Goal: Information Seeking & Learning: Learn about a topic

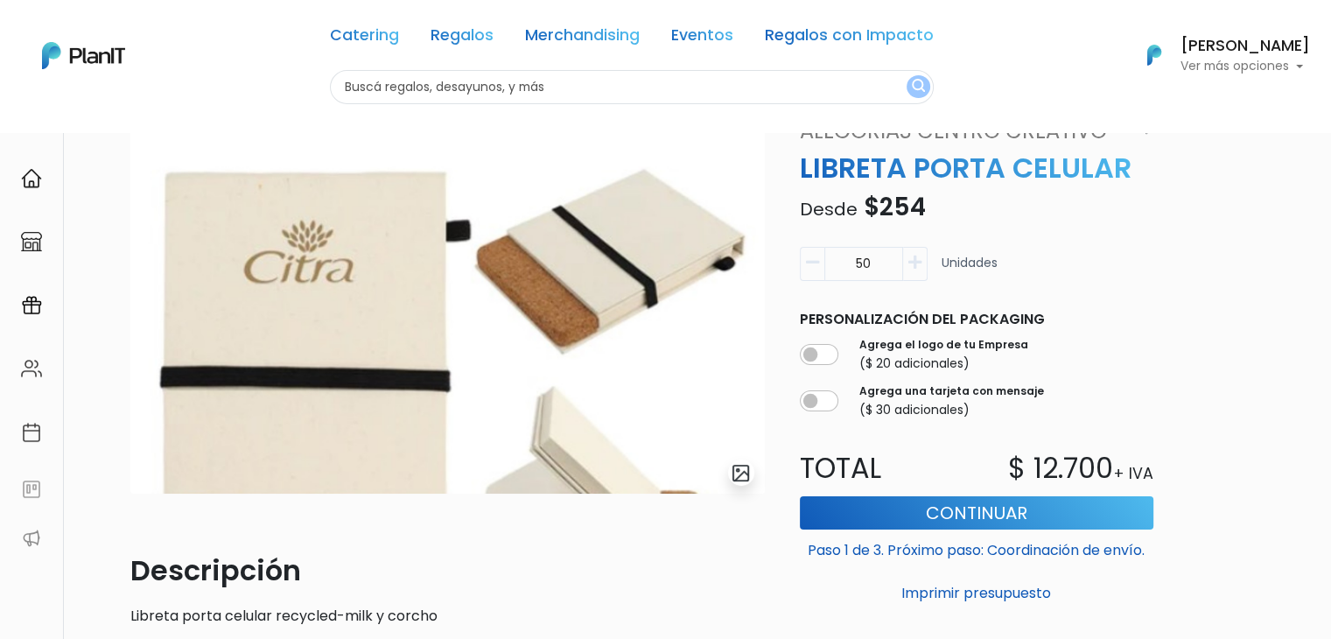
scroll to position [117, 0]
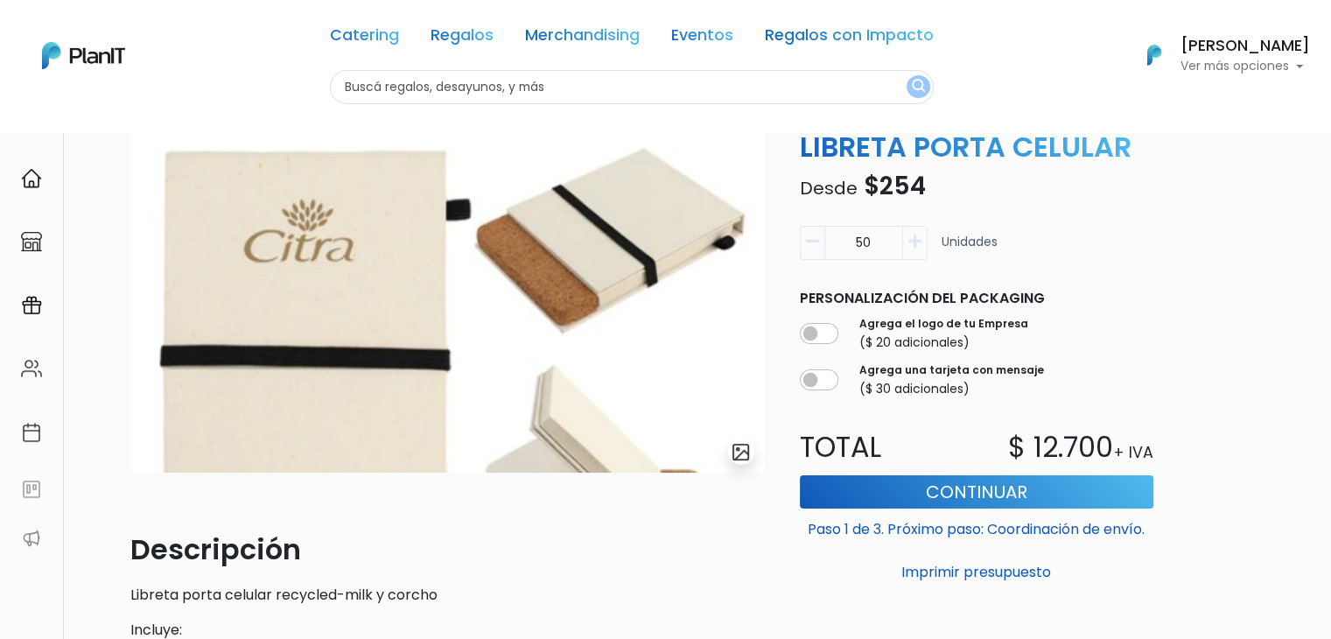
click at [446, 298] on img at bounding box center [447, 284] width 635 height 378
click at [736, 449] on img "submit" at bounding box center [741, 452] width 20 height 20
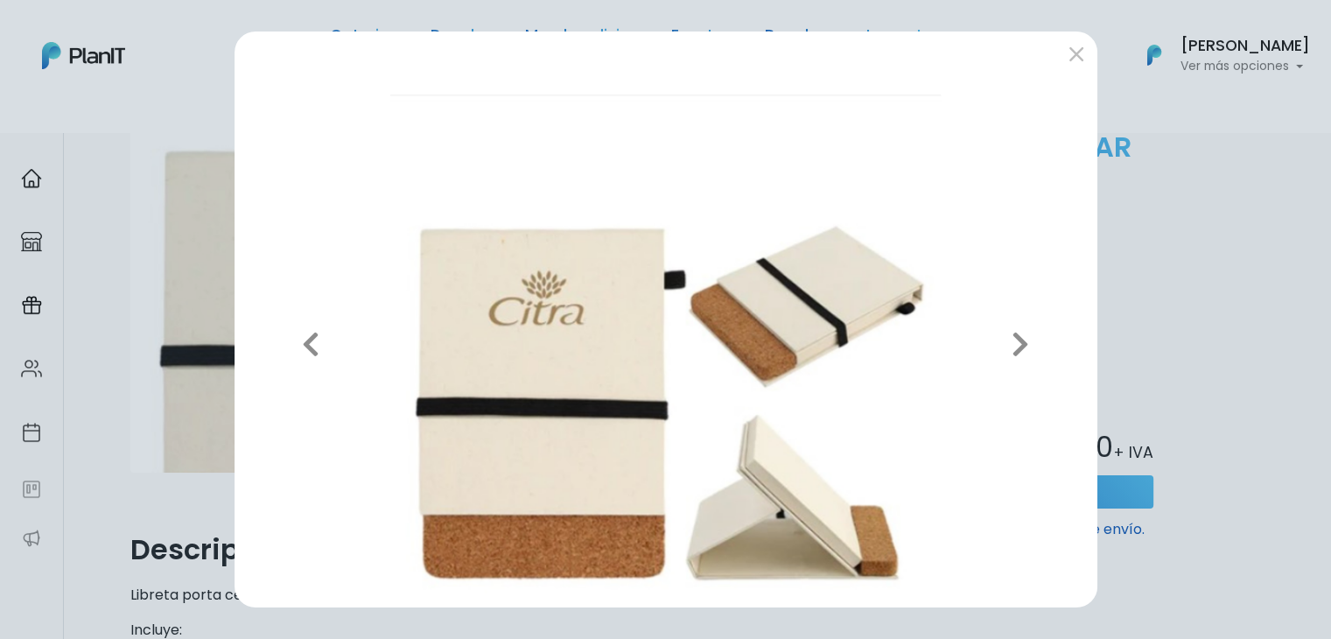
click at [1132, 95] on div "Previous Next" at bounding box center [665, 319] width 1331 height 639
click at [1068, 53] on button "submit" at bounding box center [1077, 53] width 28 height 28
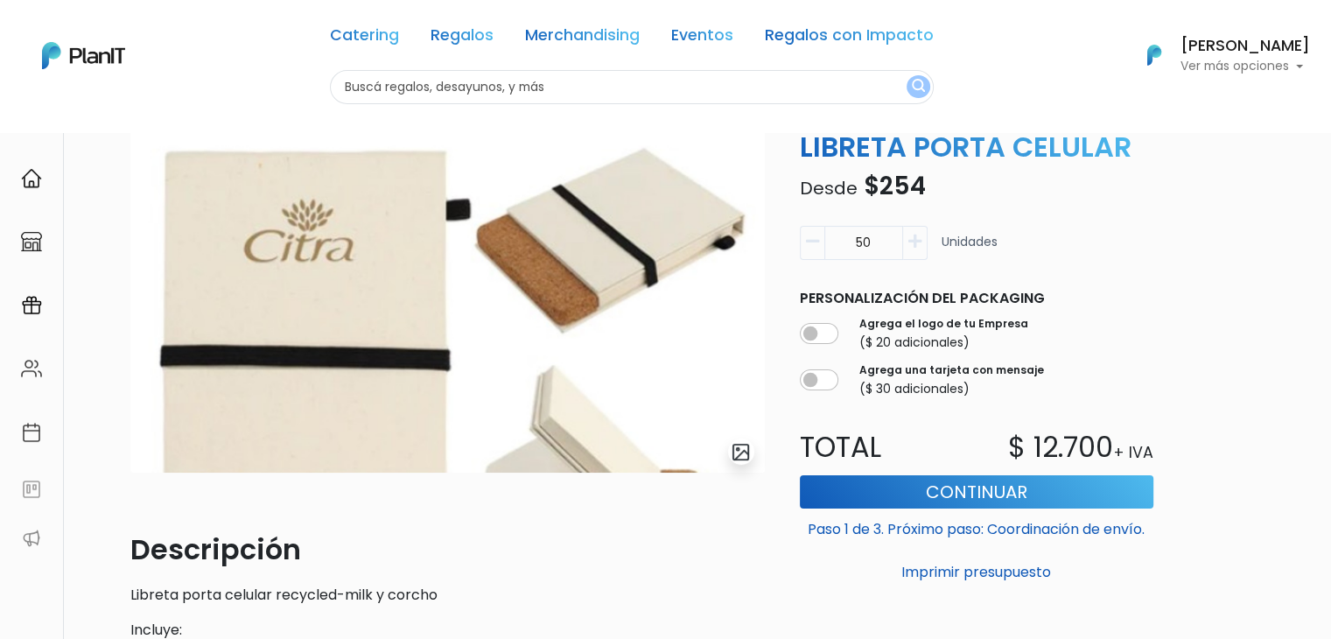
click at [441, 84] on input "text" at bounding box center [632, 87] width 604 height 34
type input "linco"
click at [907, 75] on button "submit" at bounding box center [919, 86] width 24 height 23
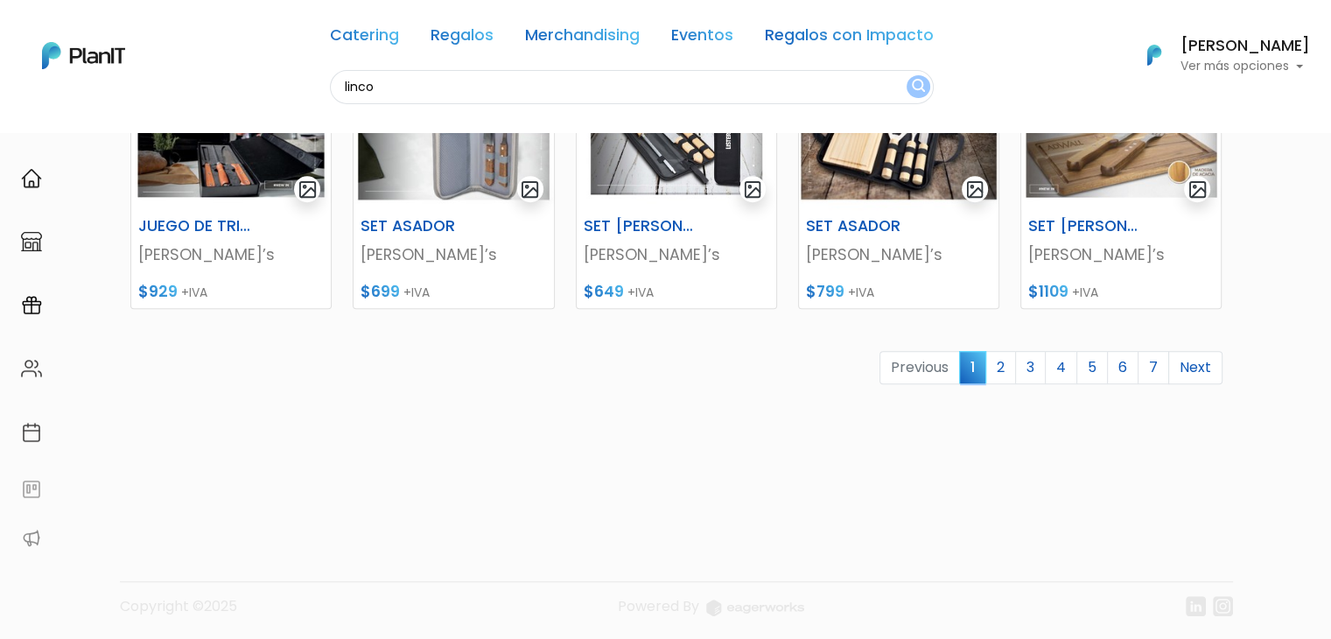
scroll to position [850, 0]
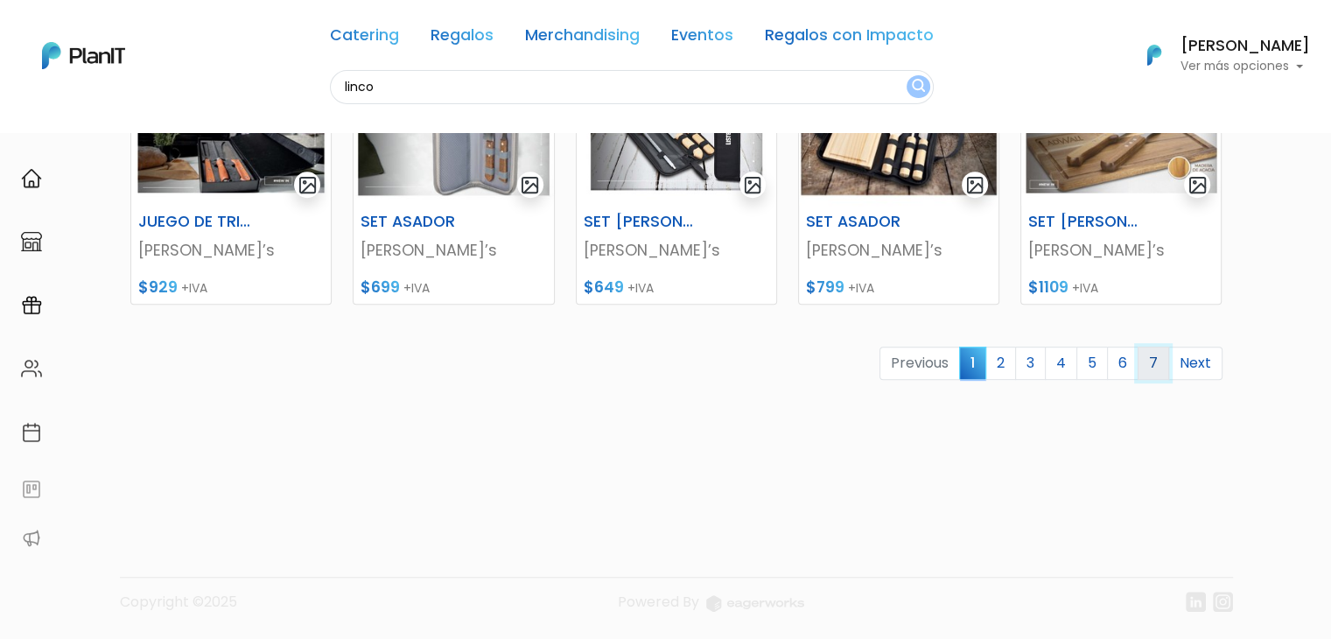
click at [1153, 378] on link "7" at bounding box center [1154, 363] width 32 height 33
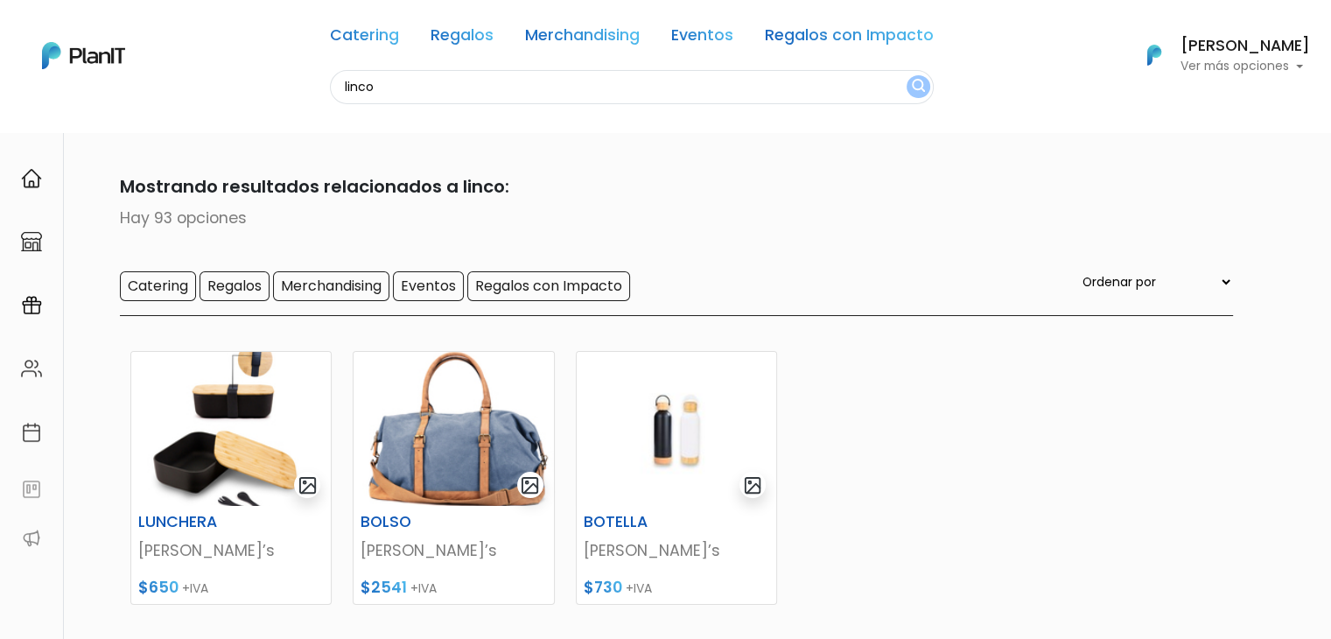
scroll to position [300, 0]
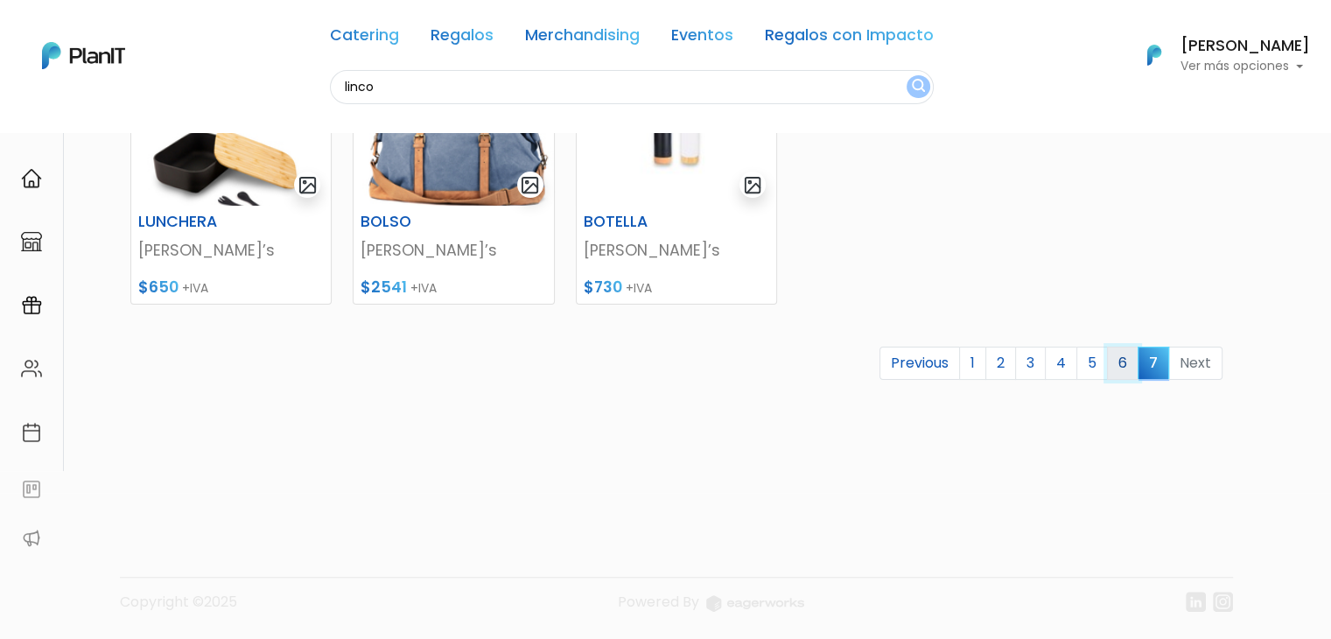
click at [1131, 357] on link "6" at bounding box center [1123, 363] width 32 height 33
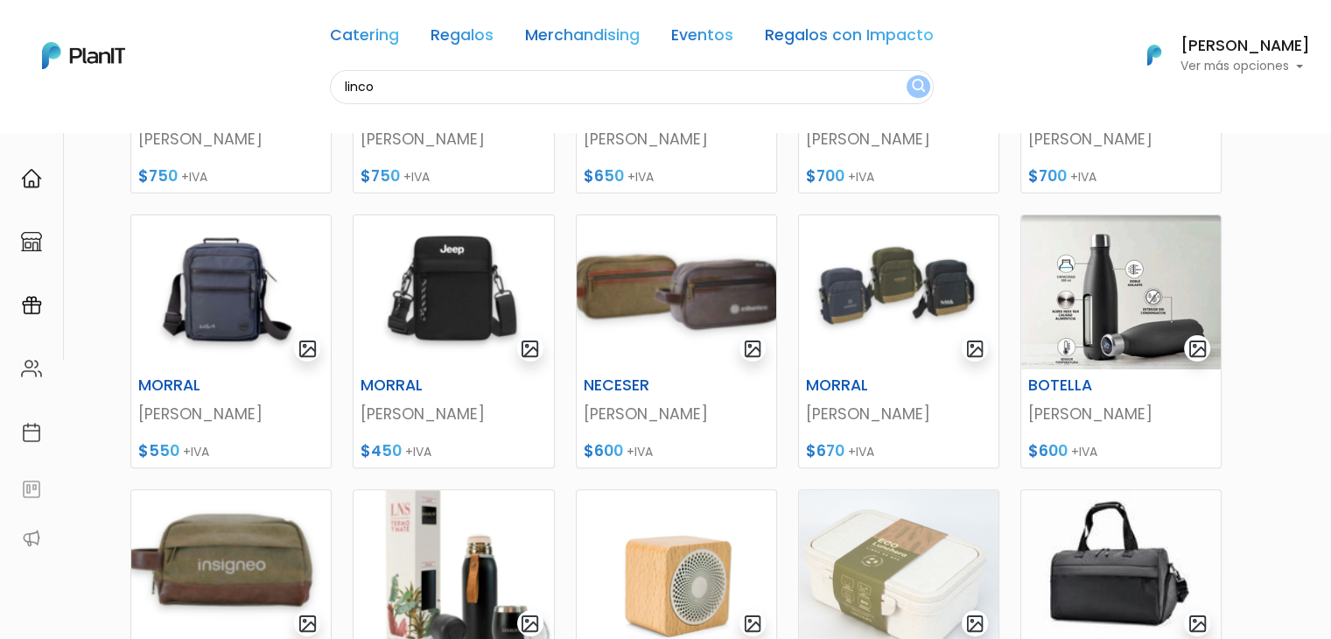
scroll to position [475, 0]
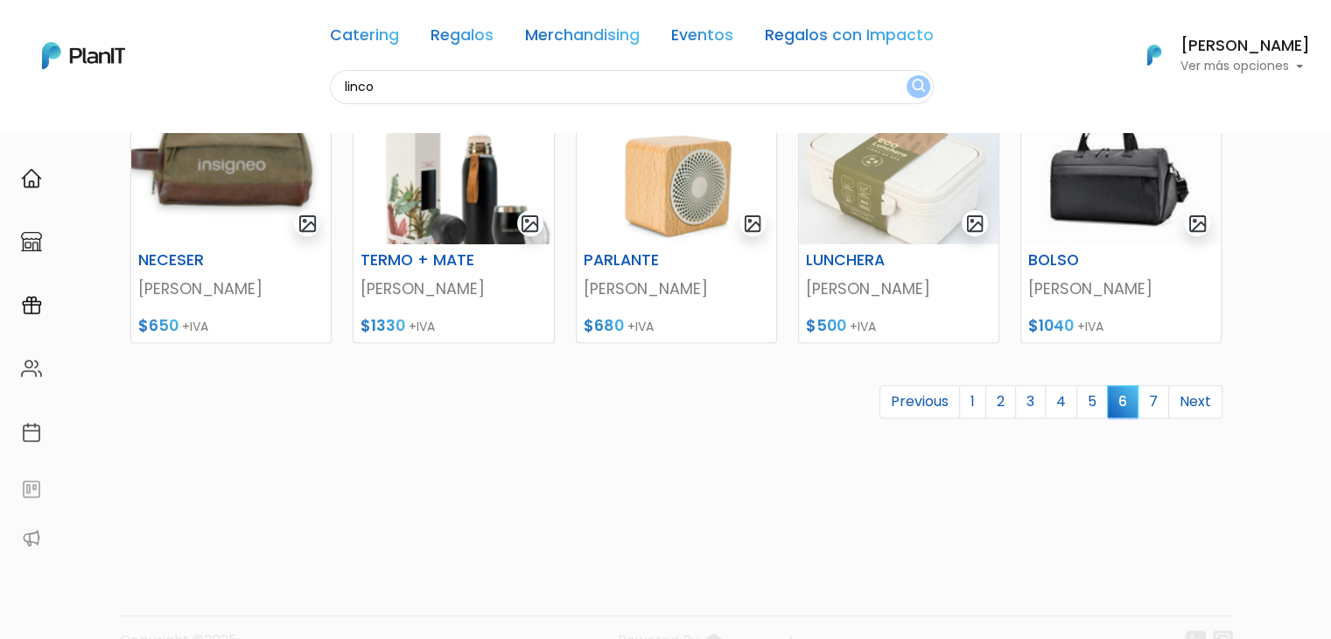
drag, startPoint x: 1344, startPoint y: 63, endPoint x: 1344, endPoint y: 396, distance: 332.6
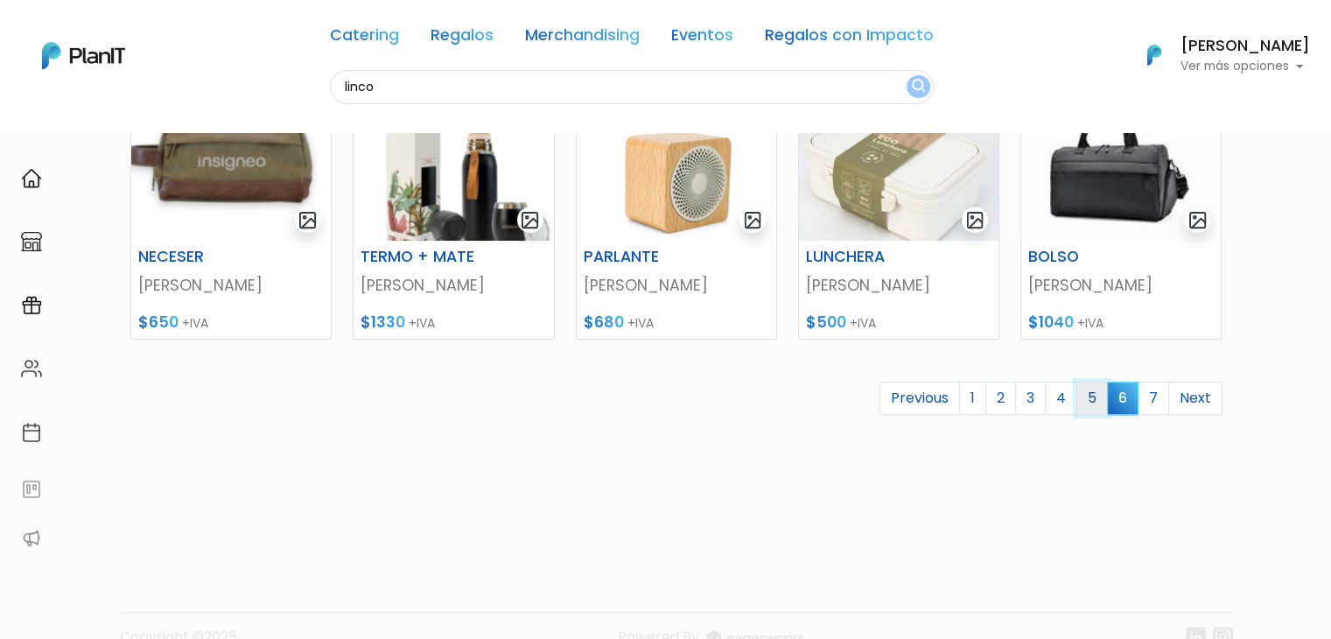
click at [1089, 390] on link "5" at bounding box center [1093, 398] width 32 height 33
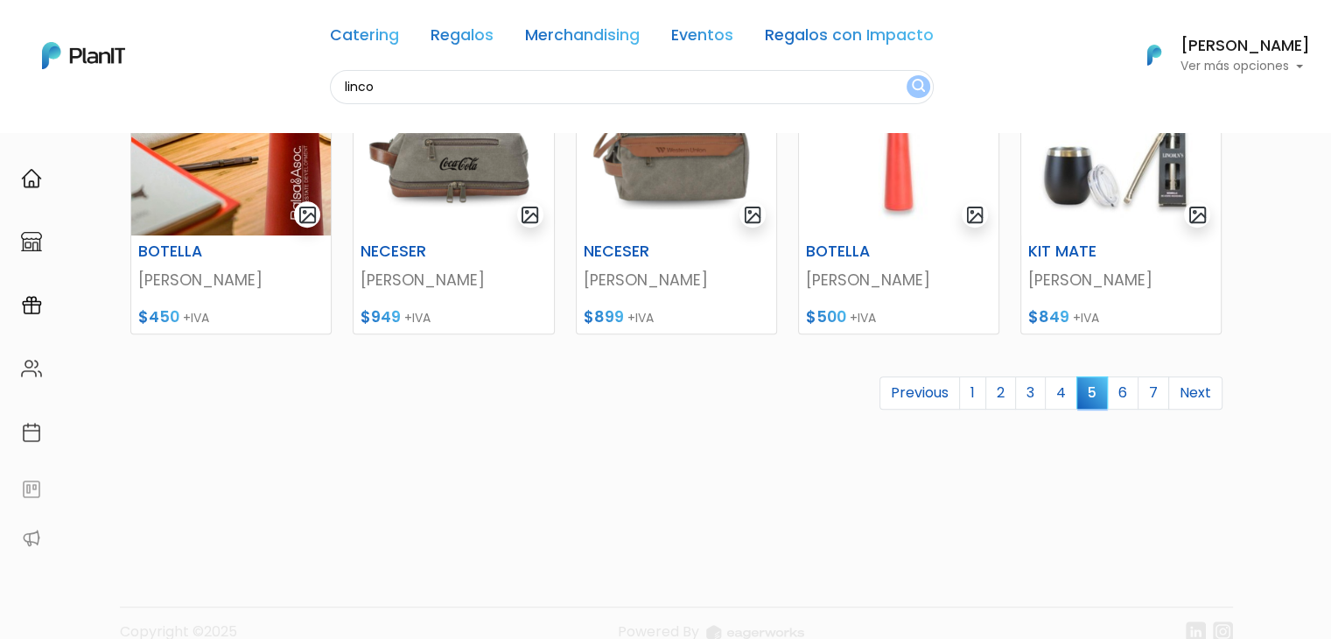
scroll to position [822, 0]
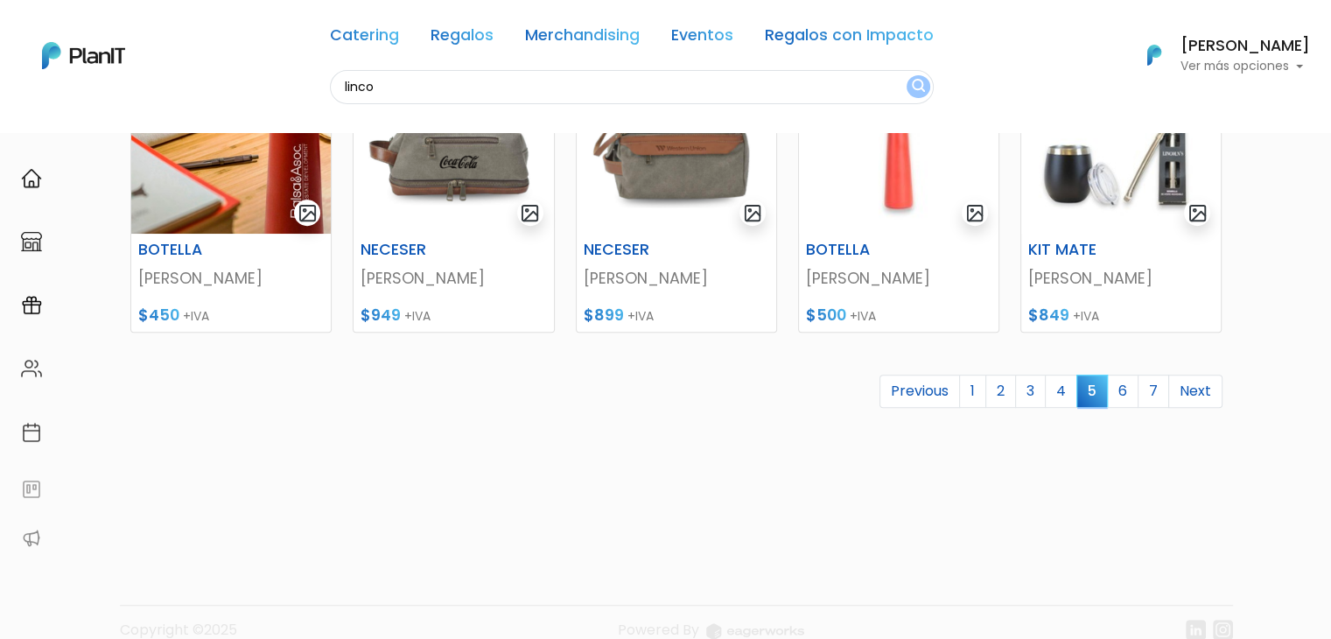
click at [1057, 389] on link "4" at bounding box center [1061, 391] width 32 height 33
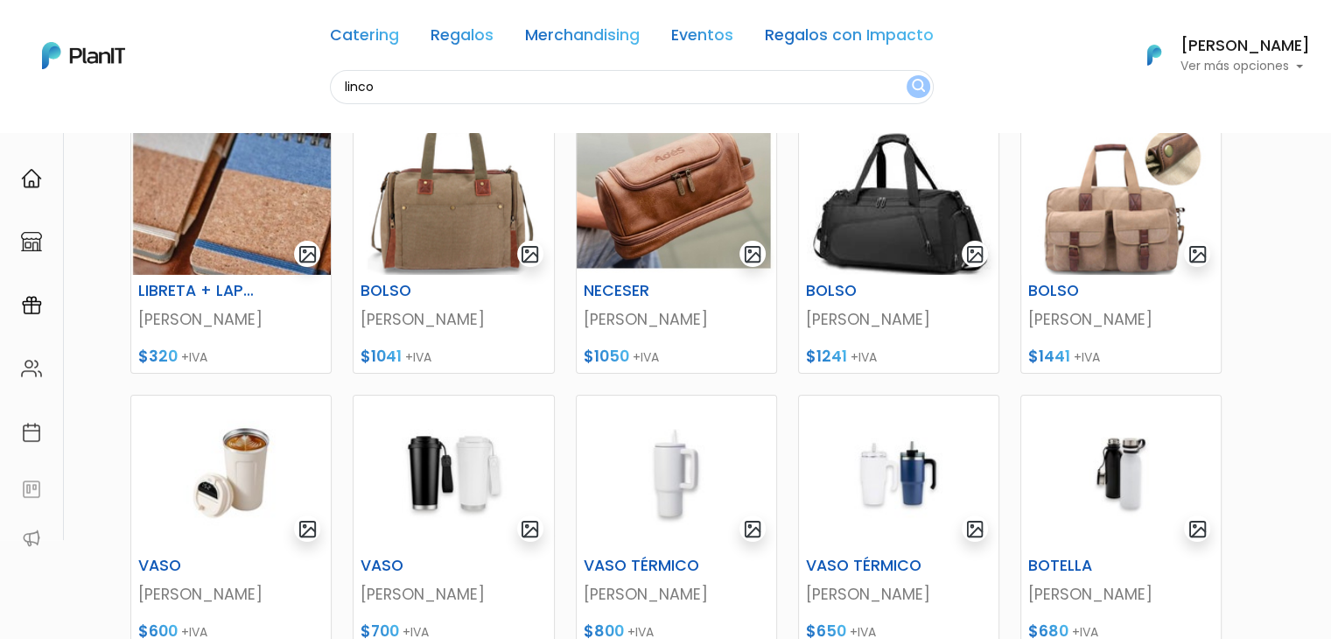
scroll to position [222, 0]
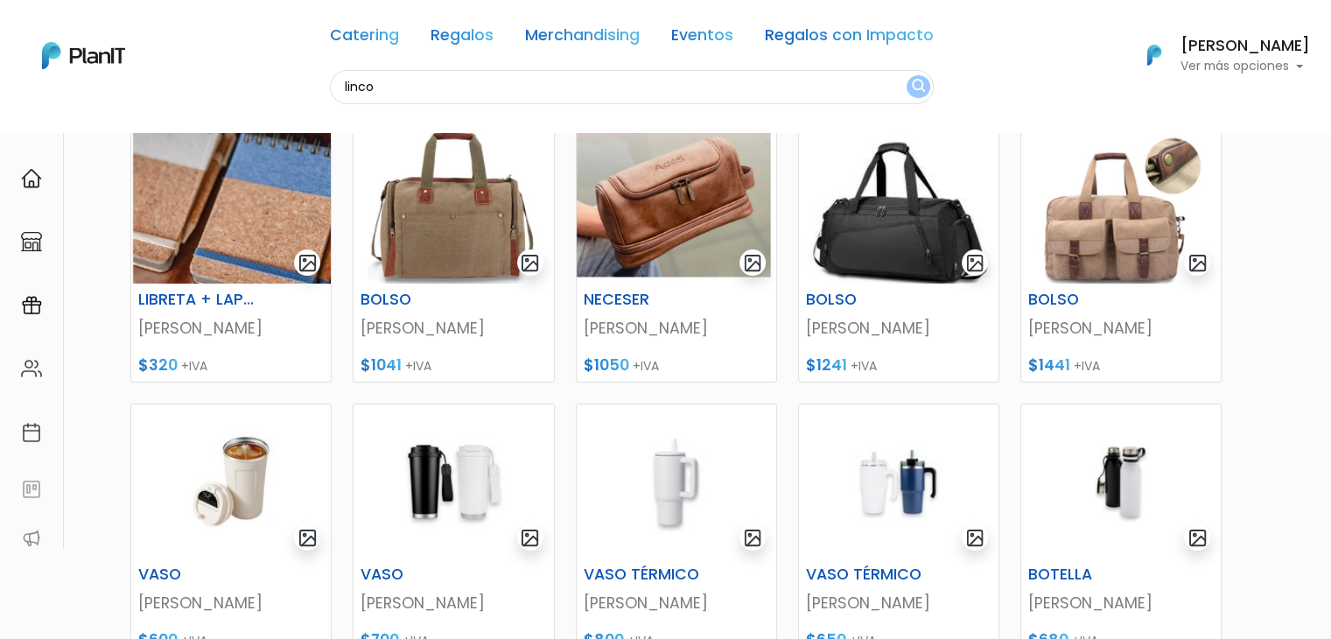
drag, startPoint x: 1341, startPoint y: 78, endPoint x: 1336, endPoint y: 169, distance: 91.2
click at [1330, 169] on html "Catering Regalos Merchandising Eventos Regalos con Impacto linco Catering Regal…" at bounding box center [665, 97] width 1331 height 639
click at [196, 235] on img at bounding box center [231, 207] width 200 height 154
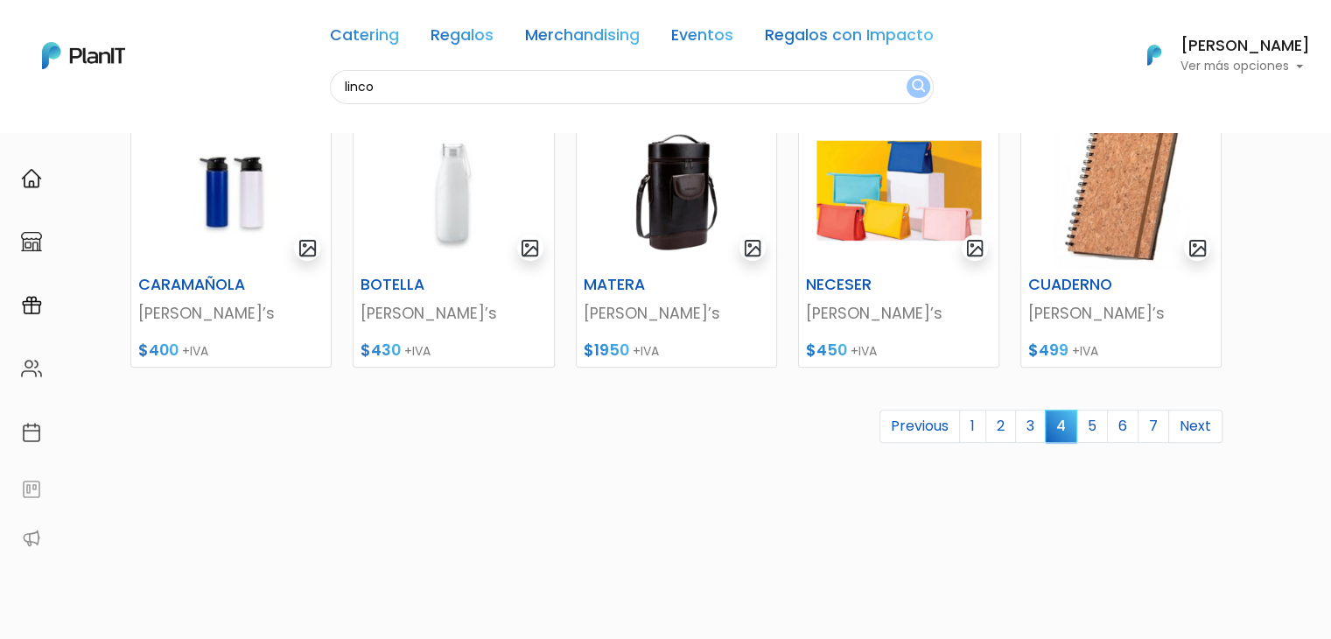
scroll to position [783, 0]
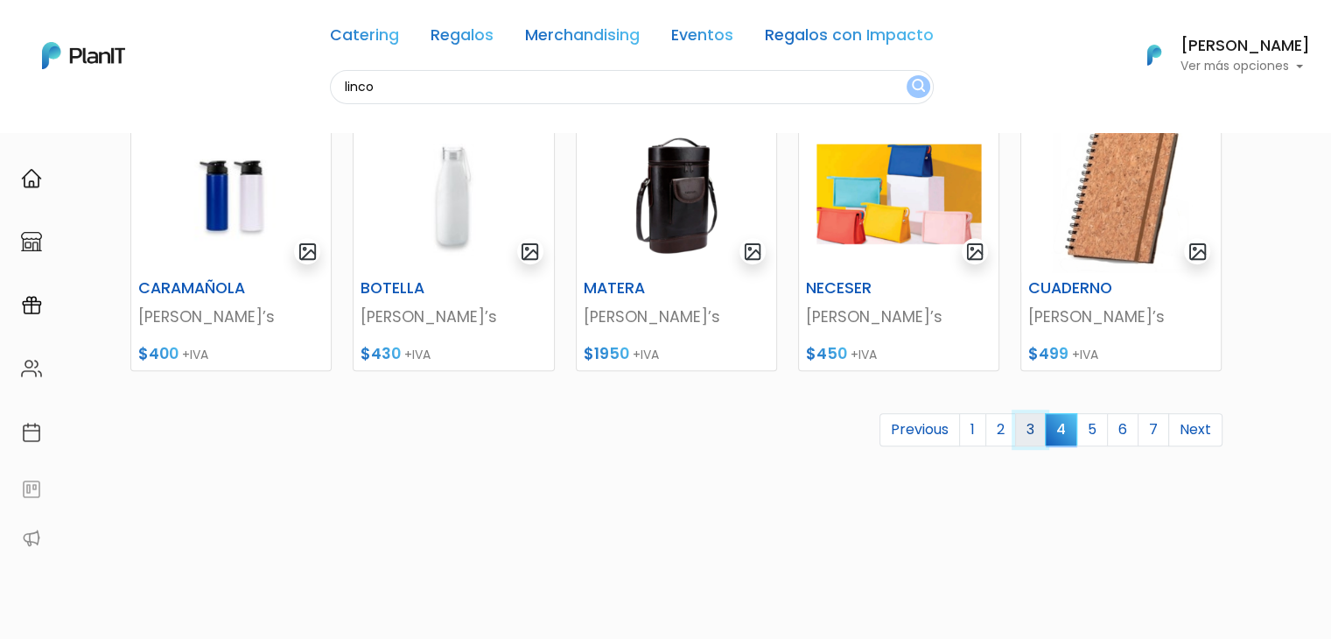
click at [1031, 423] on link "3" at bounding box center [1030, 429] width 31 height 33
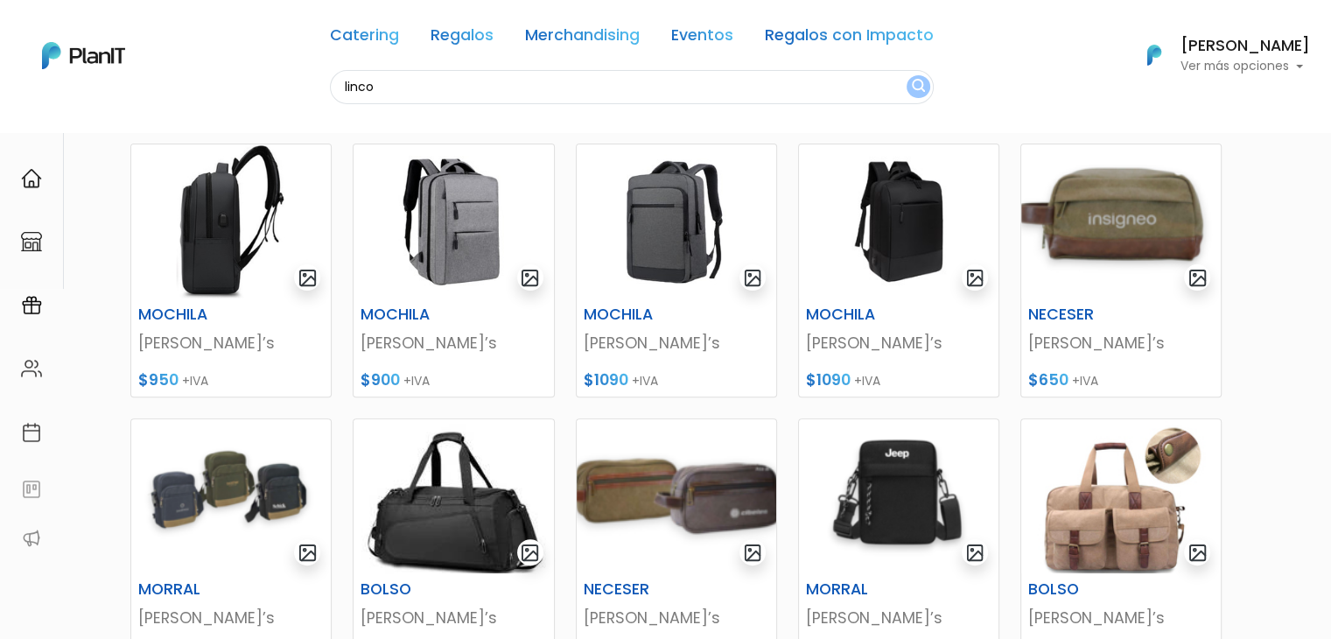
scroll to position [850, 0]
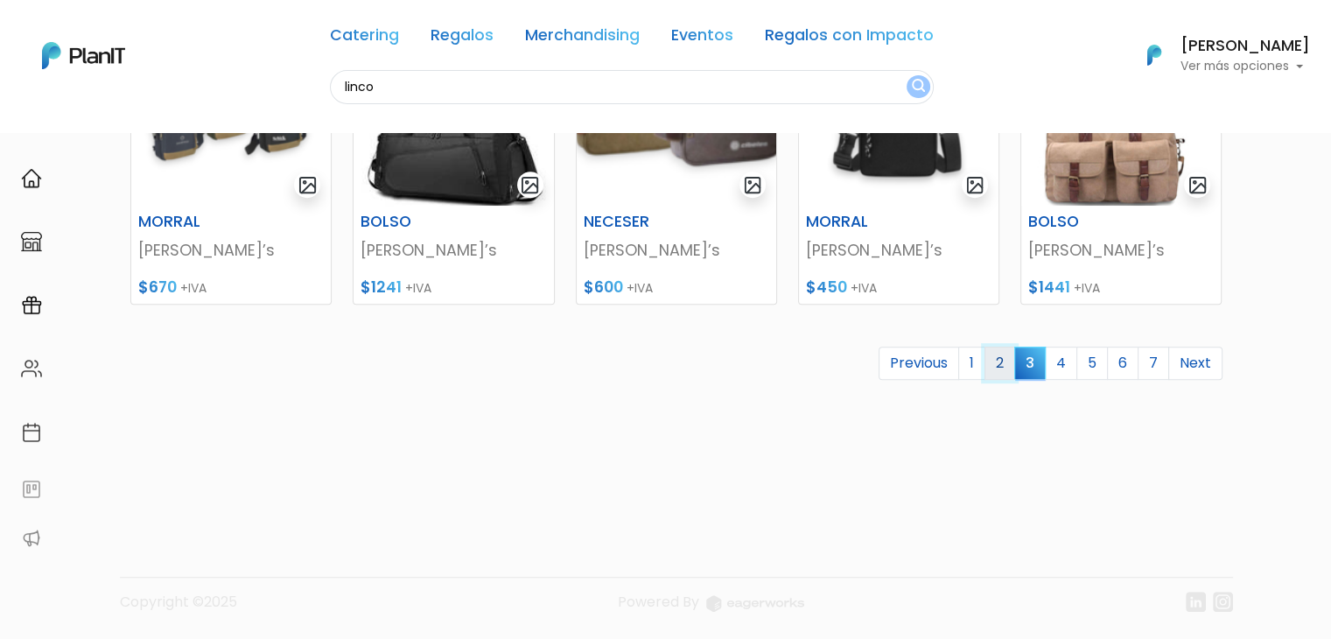
click at [1000, 372] on link "2" at bounding box center [1000, 363] width 31 height 33
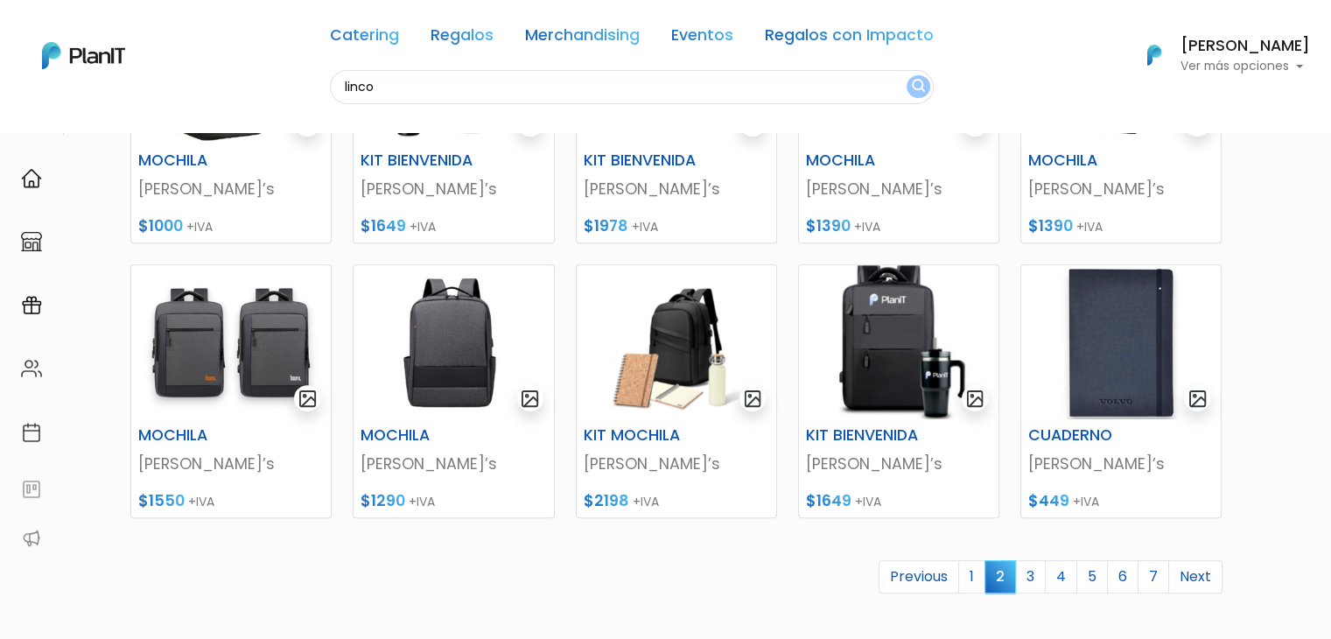
scroll to position [850, 0]
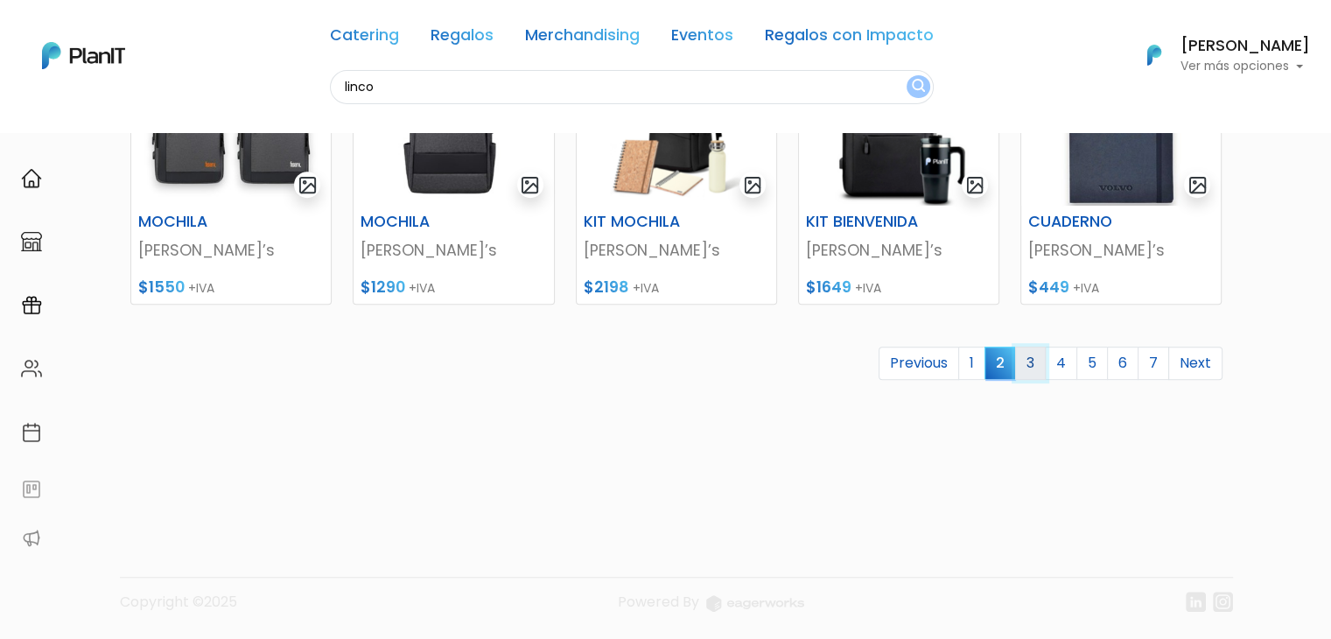
click at [1036, 368] on link "3" at bounding box center [1030, 363] width 31 height 33
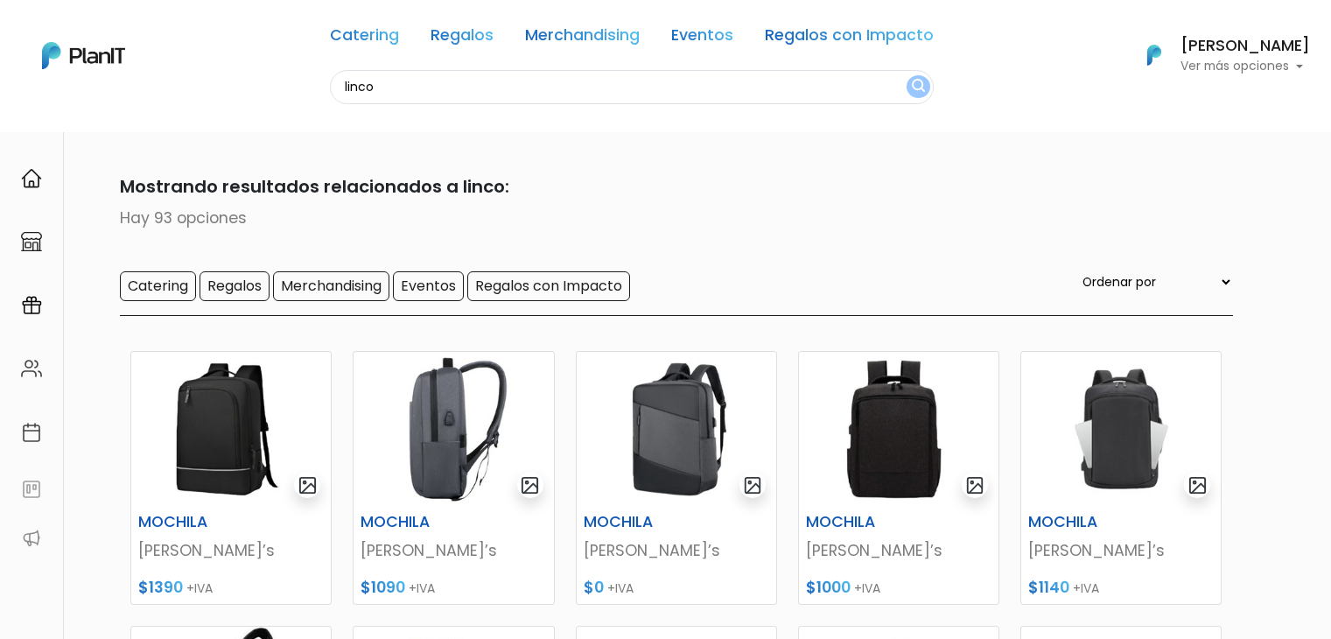
scroll to position [742, 0]
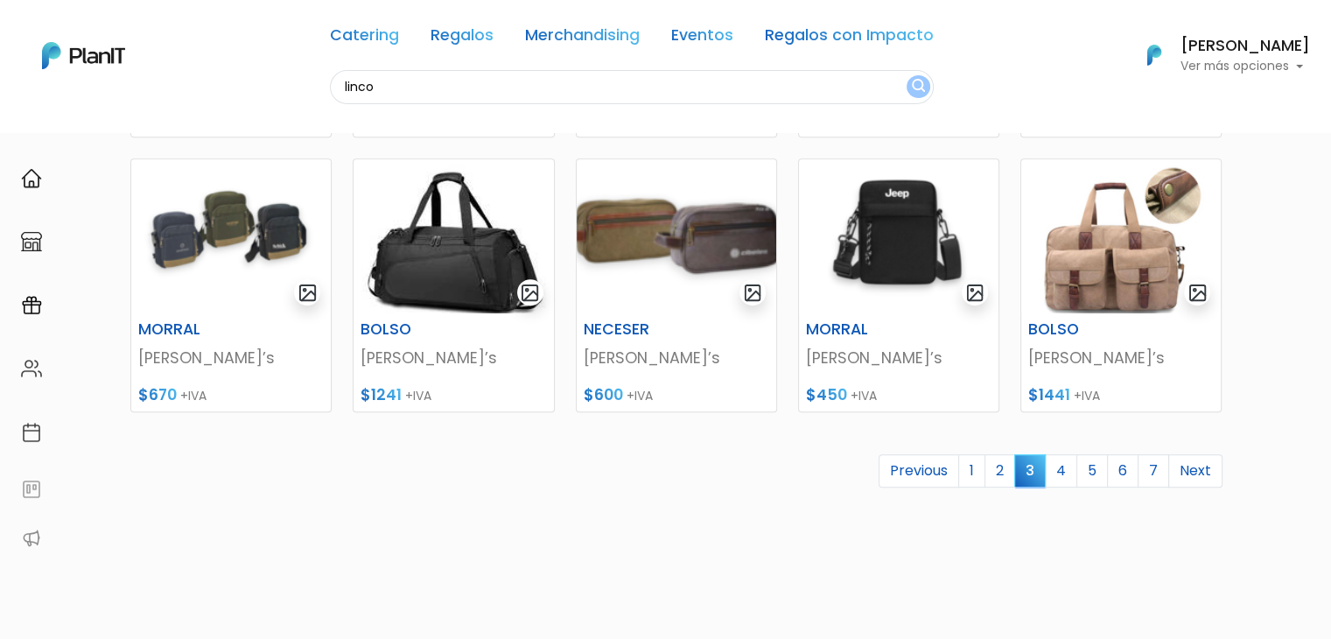
click at [1056, 469] on link "4" at bounding box center [1061, 470] width 32 height 33
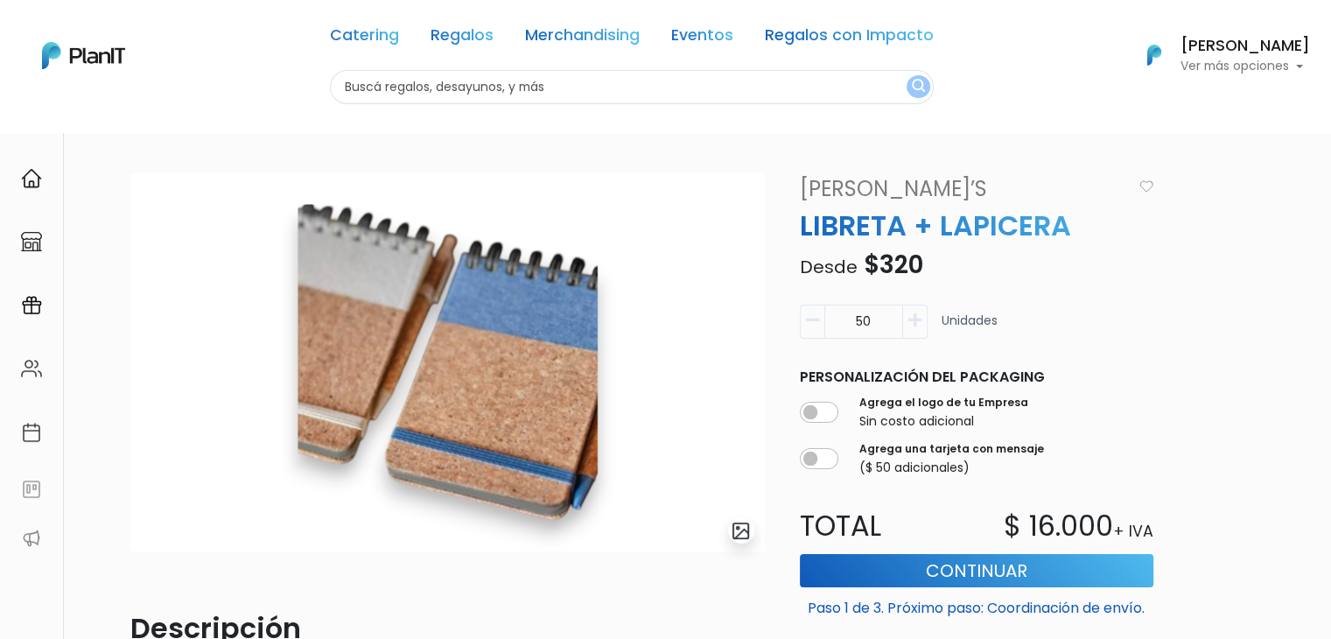
click at [424, 90] on input "text" at bounding box center [632, 87] width 604 height 34
type input "campo"
click at [907, 75] on button "submit" at bounding box center [919, 86] width 24 height 23
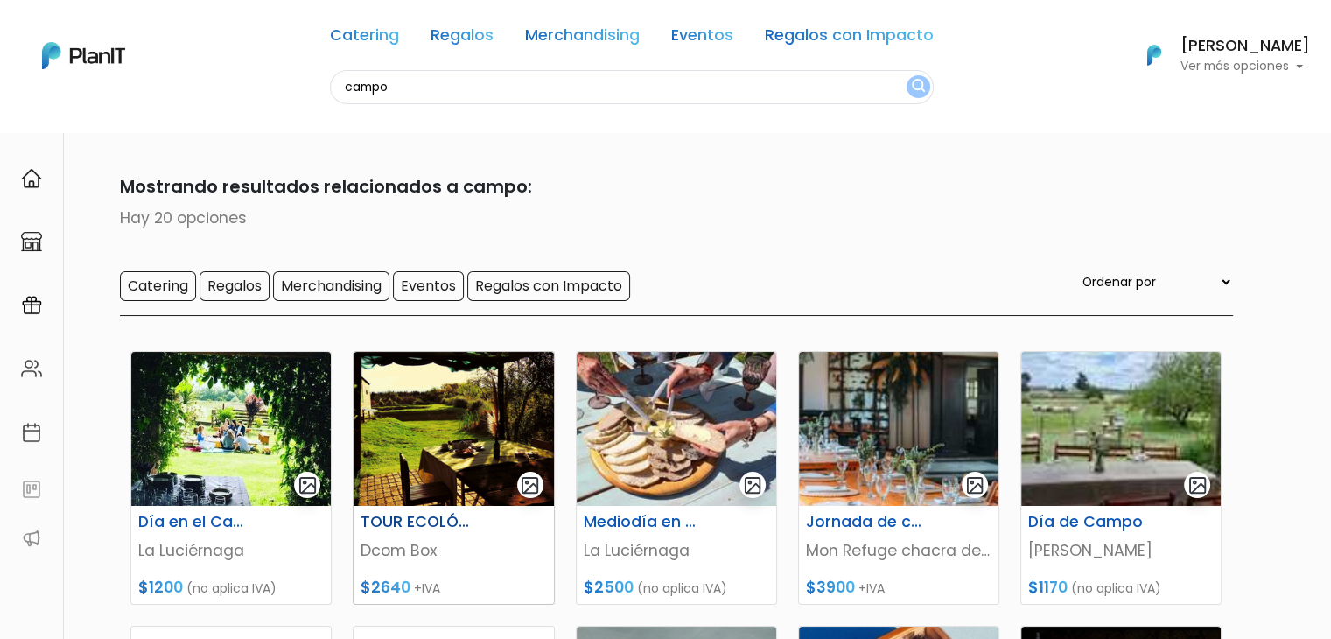
click at [425, 488] on body "Catering Regalos Merchandising Eventos Regalos con Impacto campo Catering Regal…" at bounding box center [665, 319] width 1331 height 639
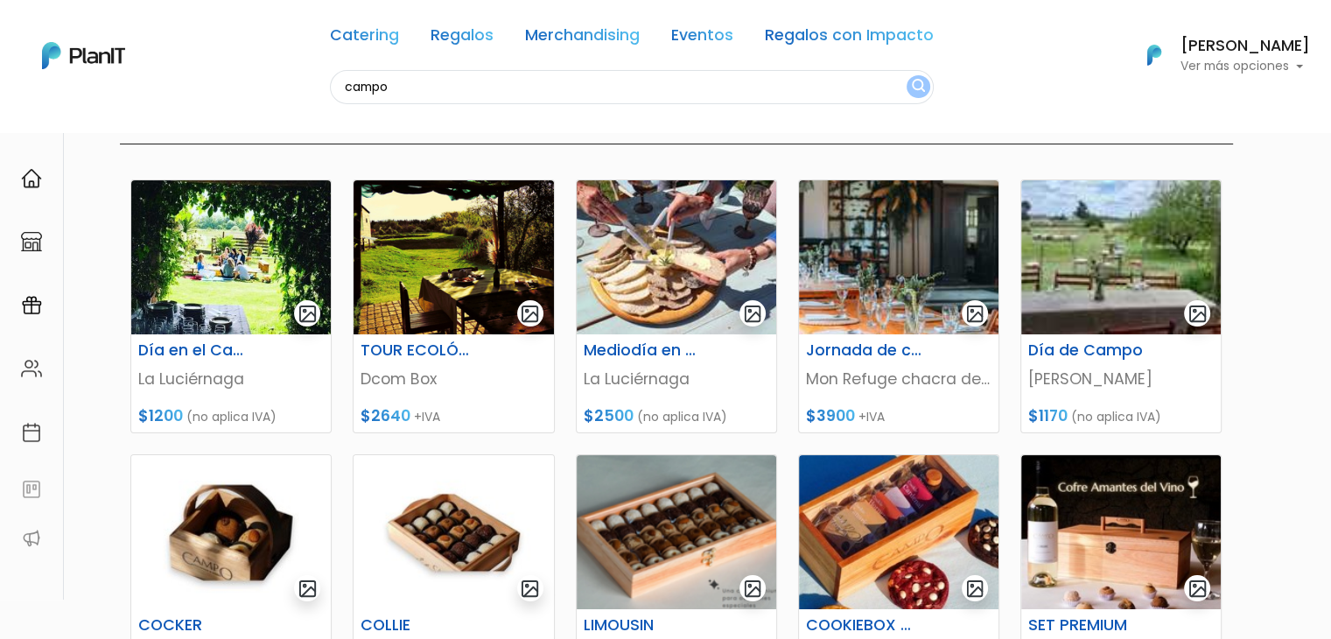
scroll to position [606, 0]
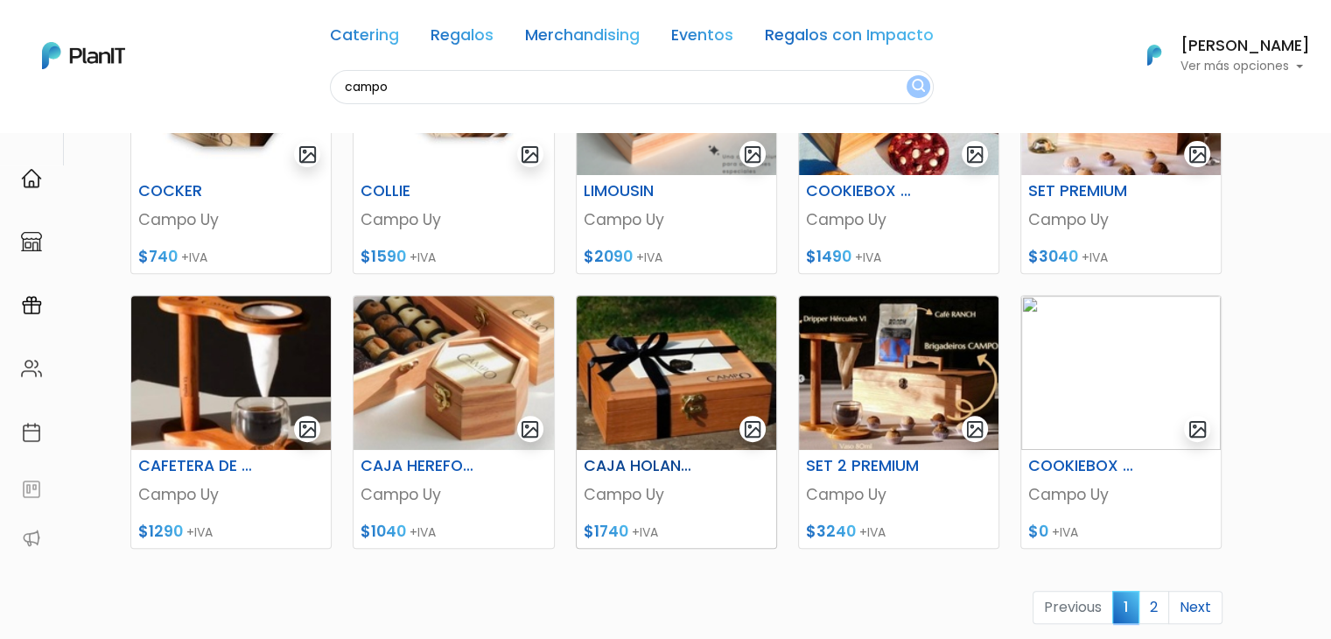
click at [671, 408] on img at bounding box center [677, 373] width 200 height 154
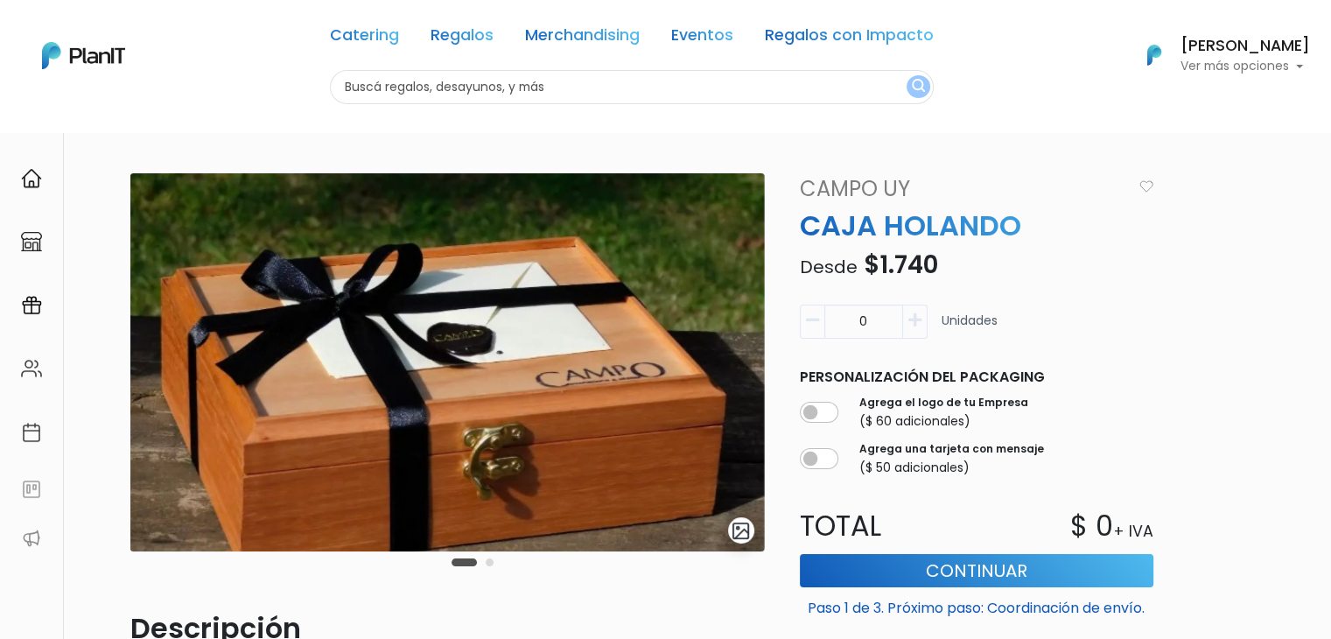
click at [853, 180] on link "Campo Uy" at bounding box center [961, 189] width 343 height 32
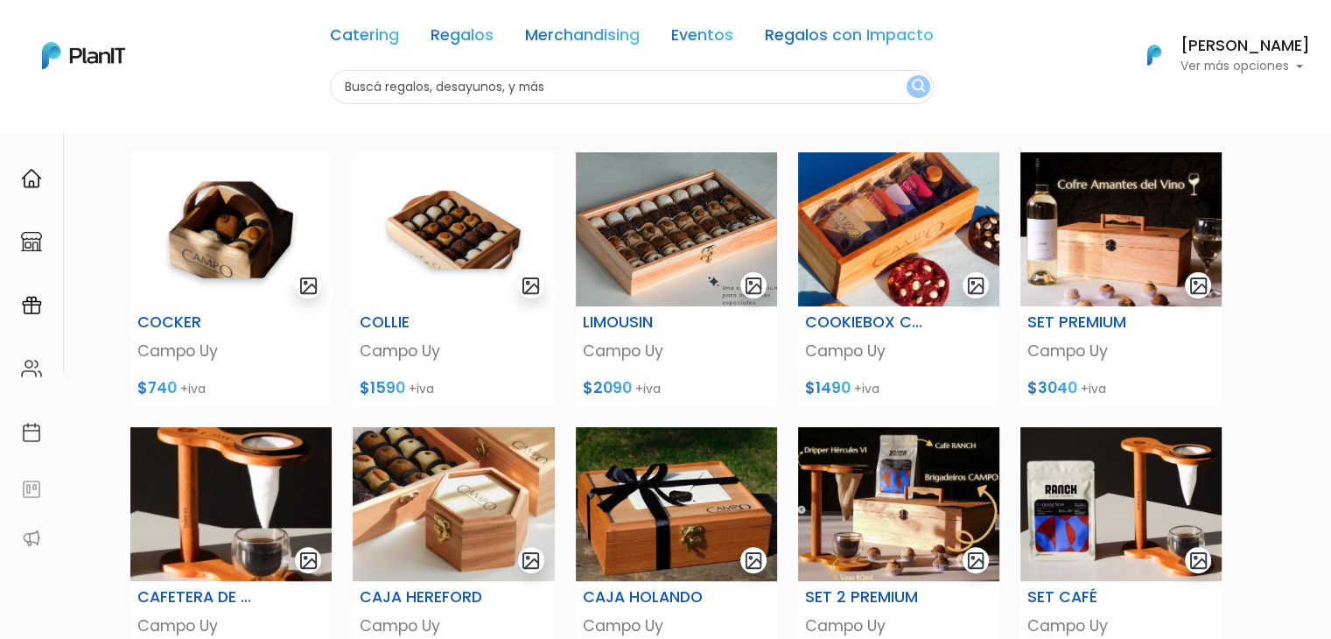
scroll to position [392, 0]
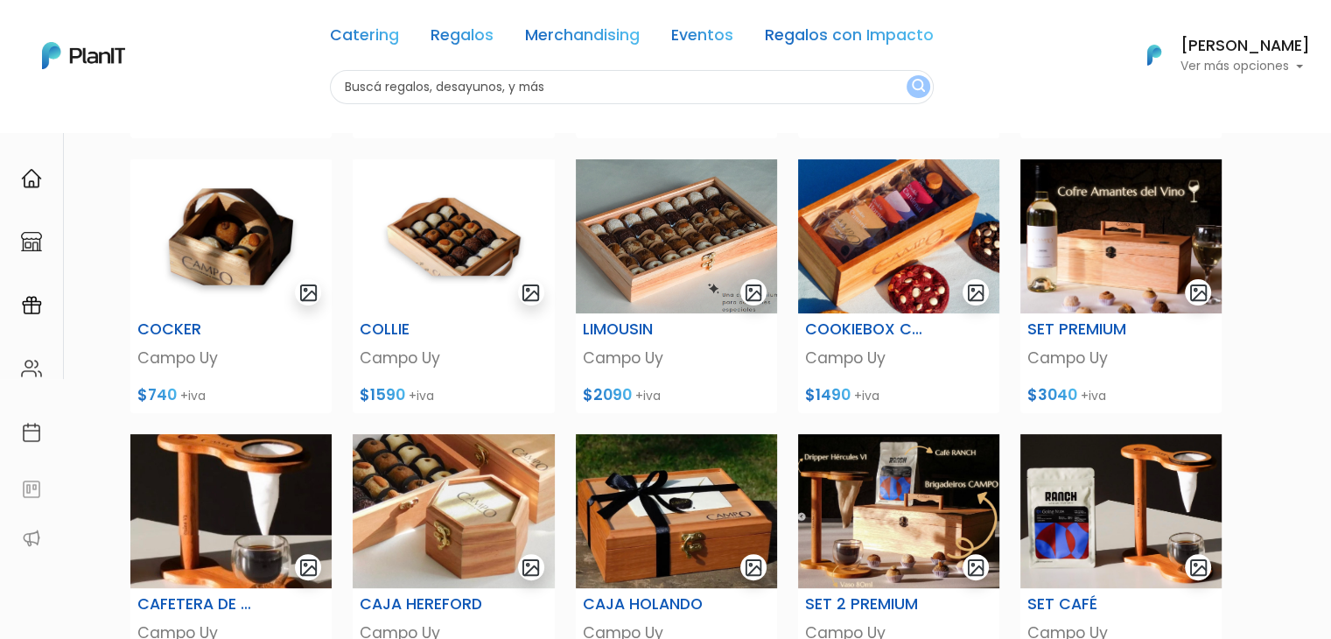
drag, startPoint x: 1344, startPoint y: 134, endPoint x: 1339, endPoint y: 305, distance: 171.6
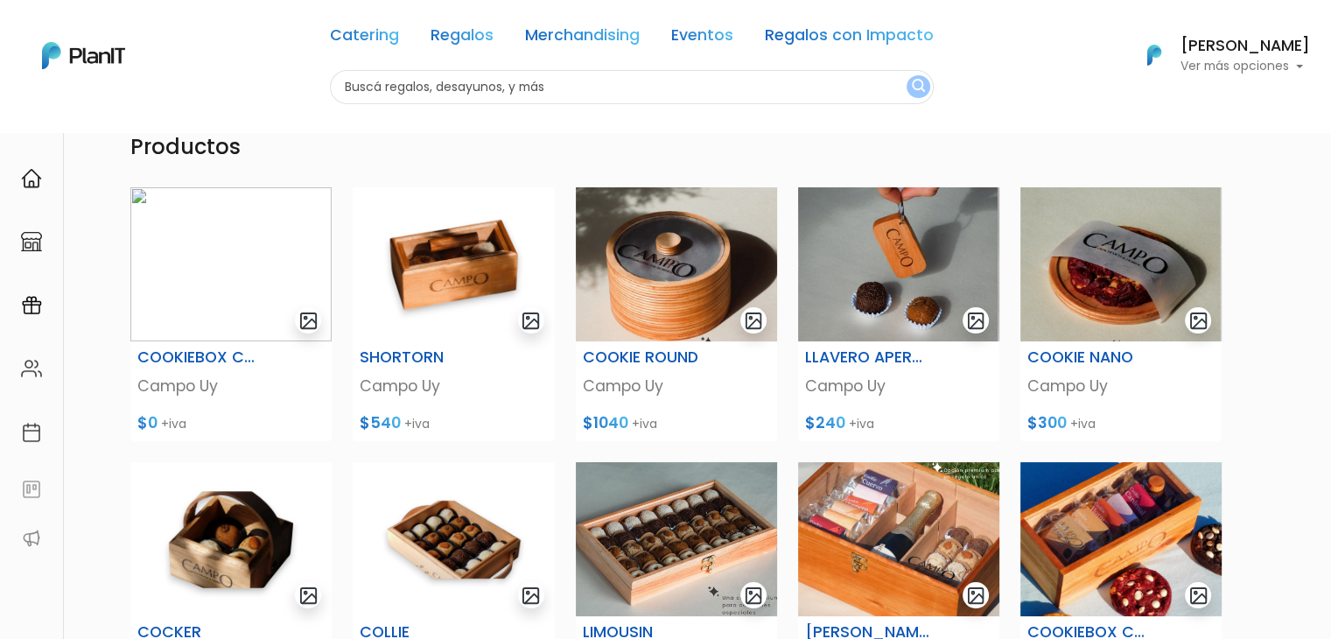
scroll to position [86, 0]
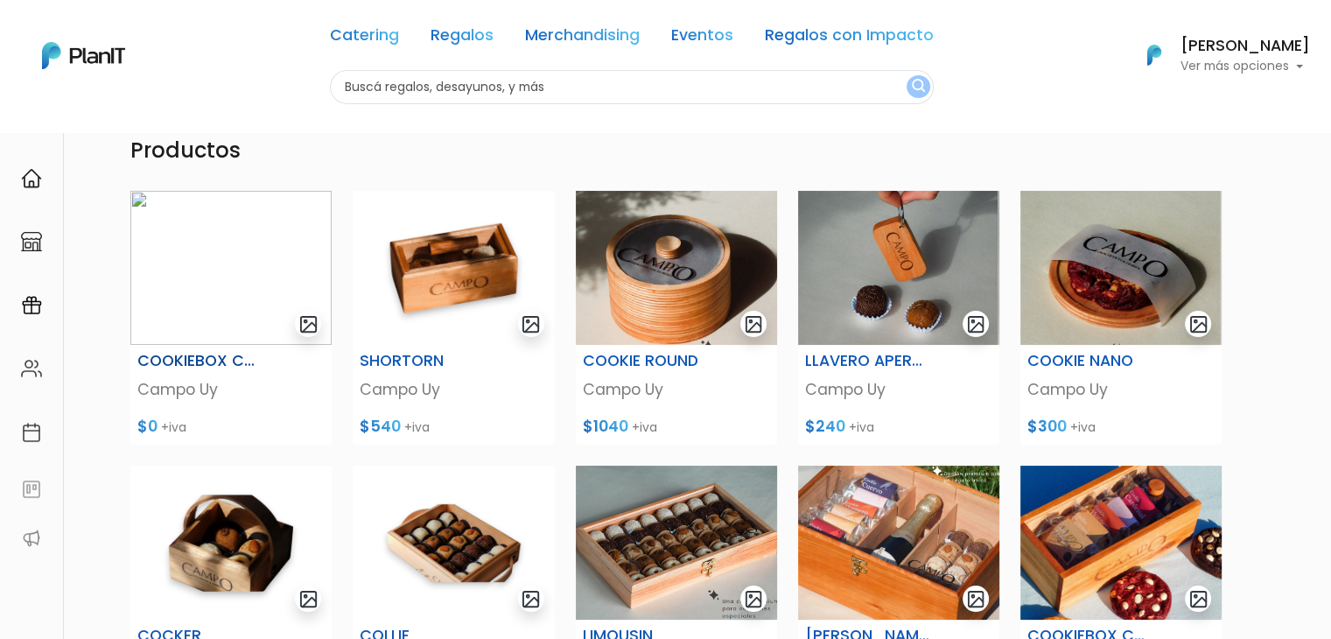
click at [245, 284] on img at bounding box center [230, 268] width 201 height 154
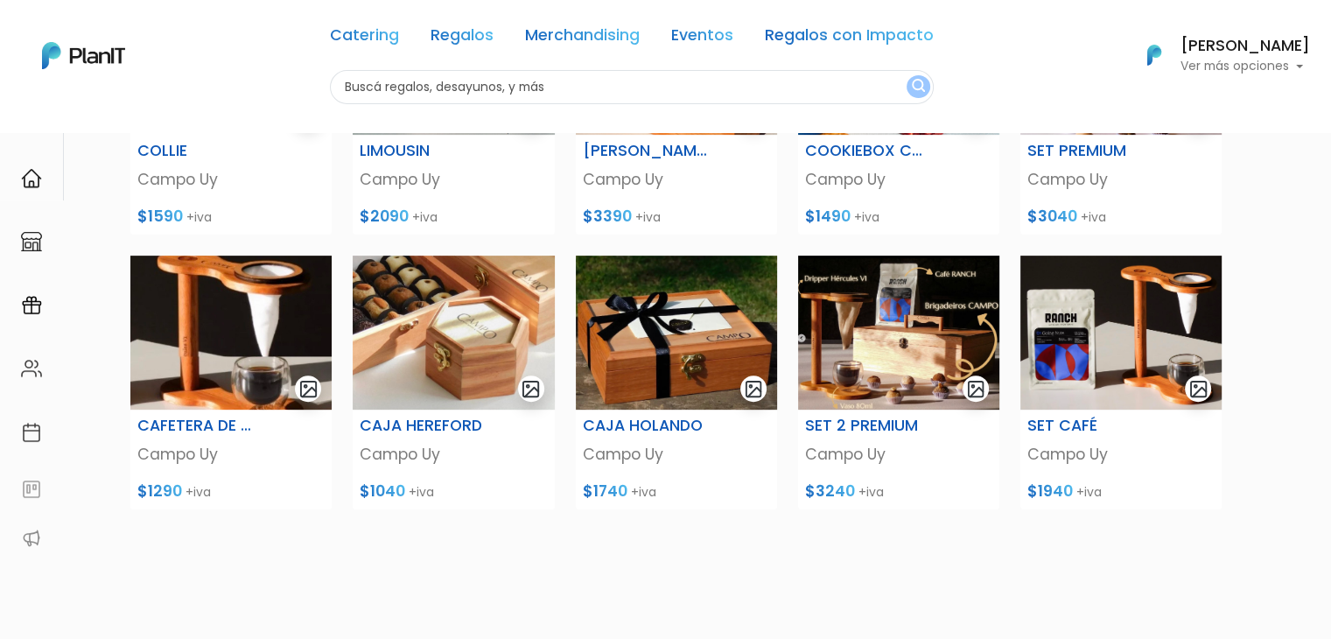
scroll to position [565, 0]
